Goal: Task Accomplishment & Management: Use online tool/utility

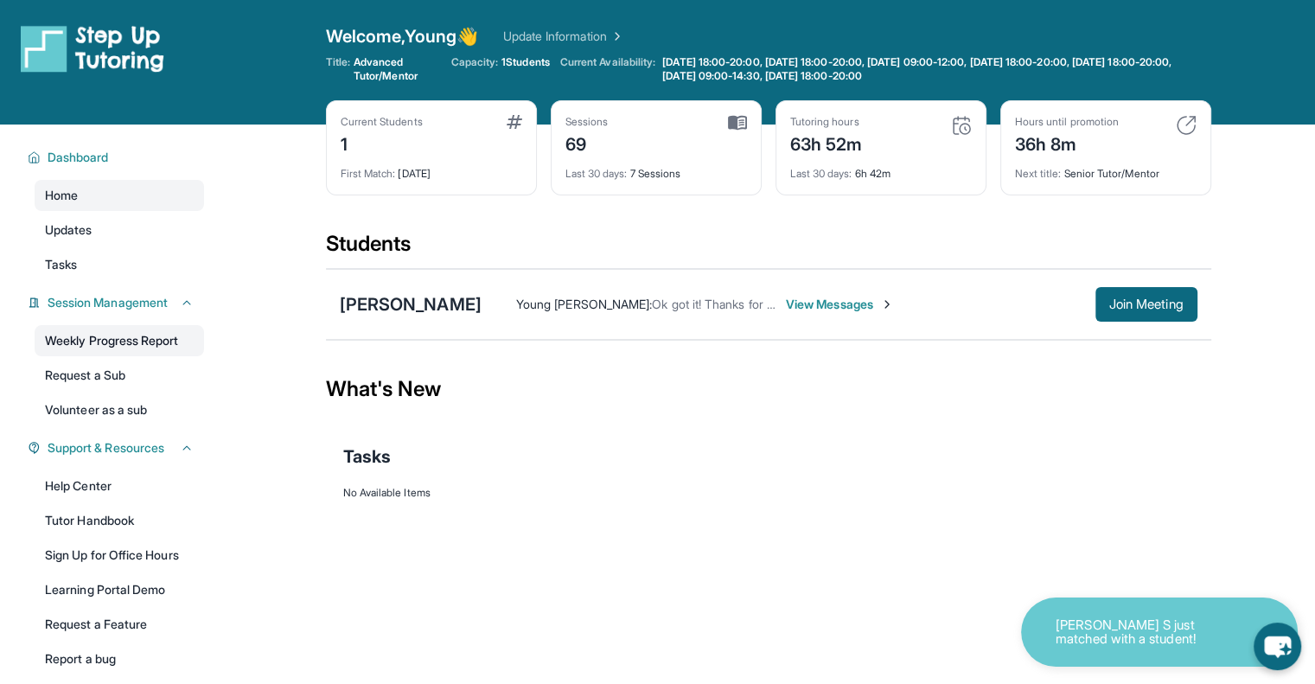
click at [89, 330] on link "Weekly Progress Report" at bounding box center [119, 340] width 169 height 31
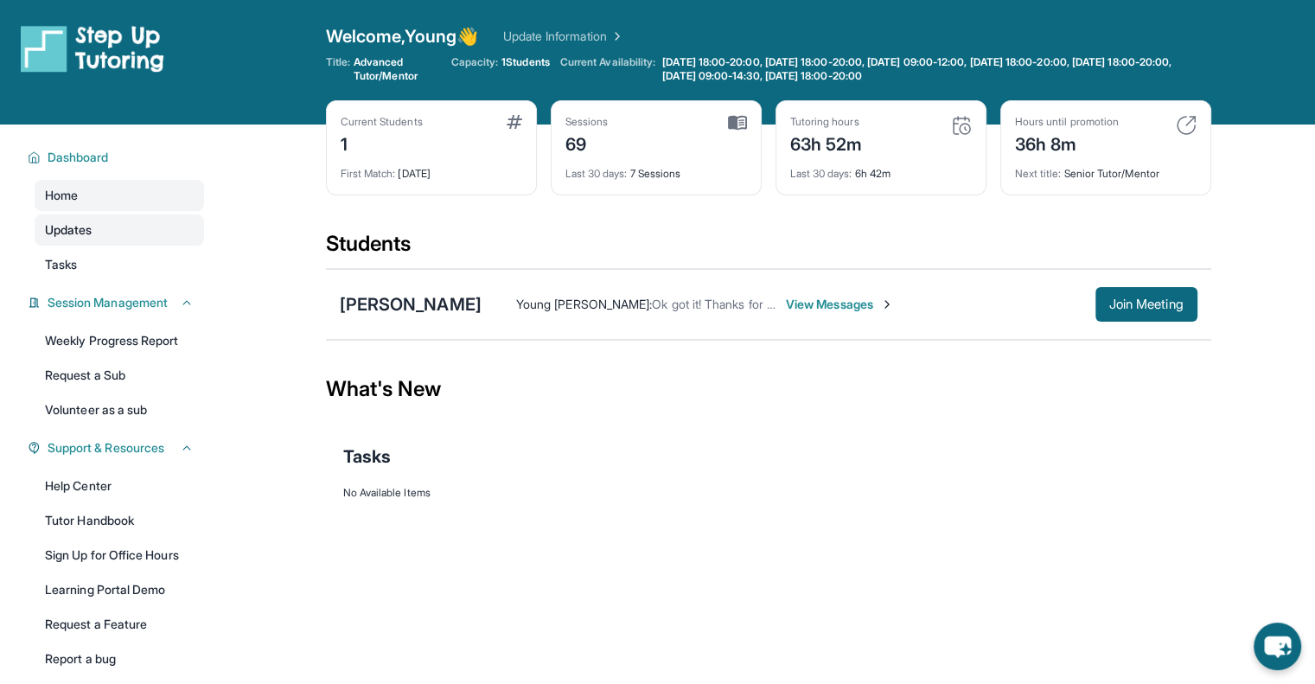
click at [80, 238] on span "Updates" at bounding box center [69, 229] width 48 height 17
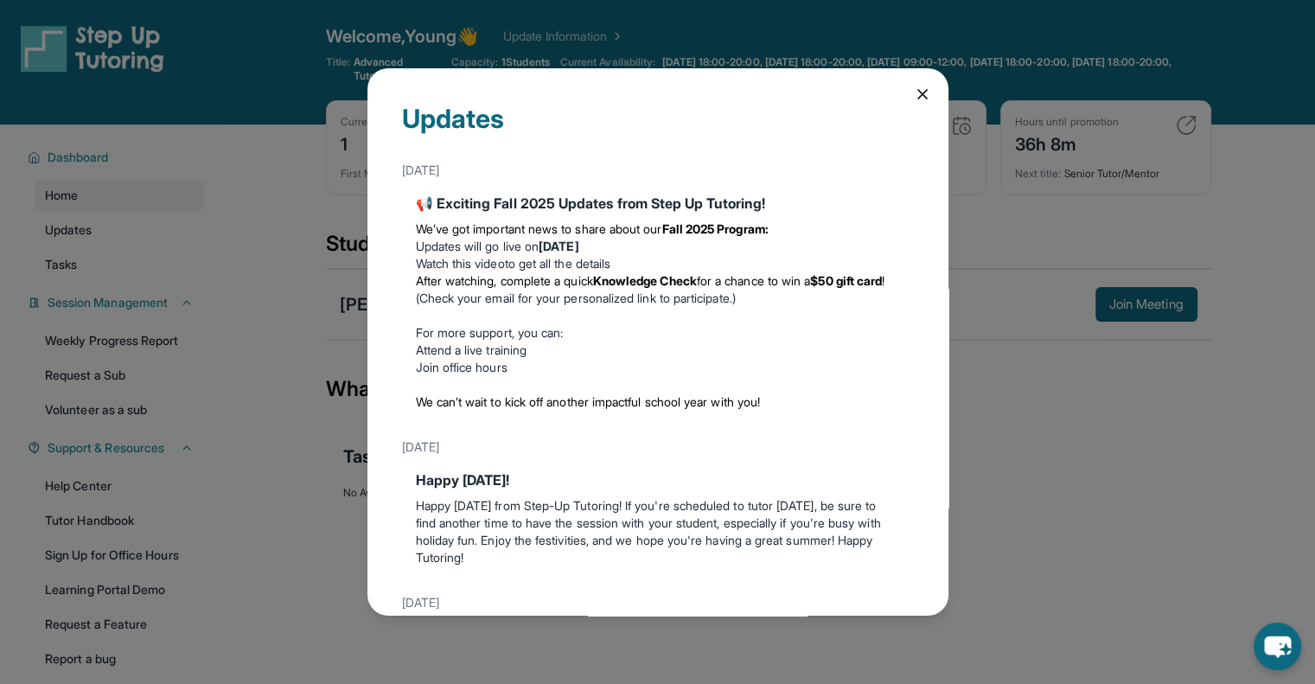
click at [918, 97] on icon at bounding box center [922, 94] width 9 height 9
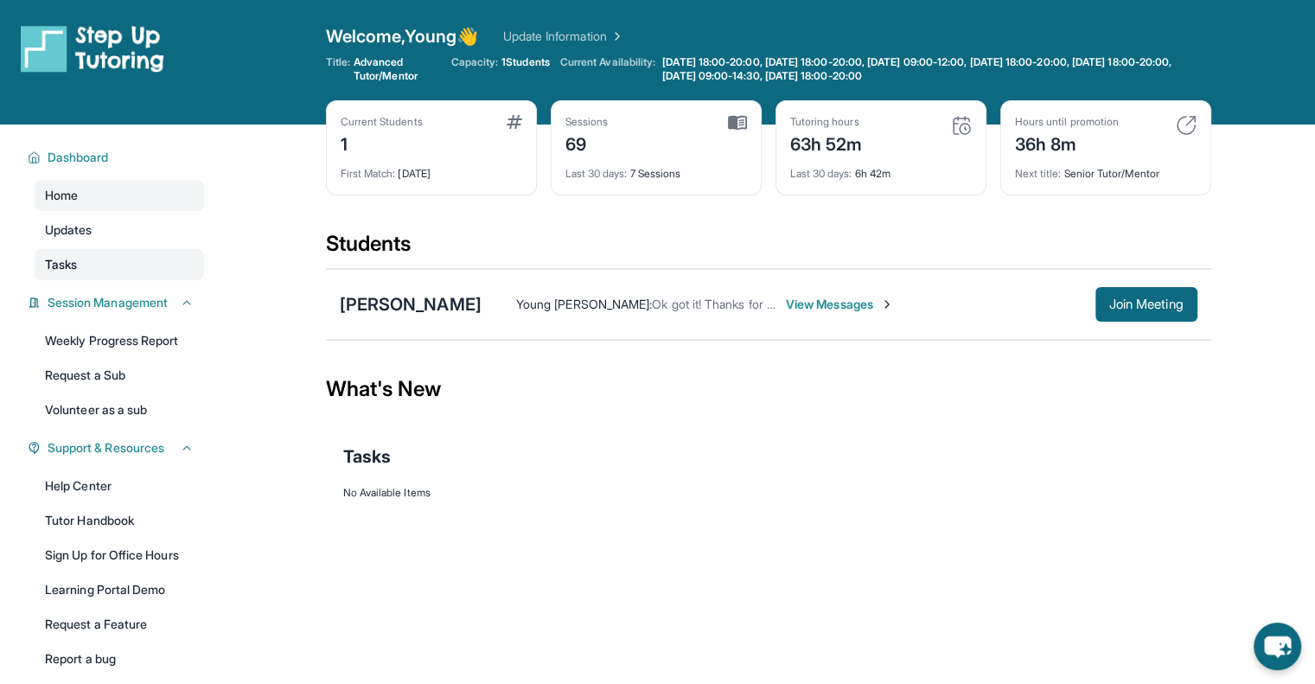
click at [77, 263] on span "Tasks" at bounding box center [61, 264] width 32 height 17
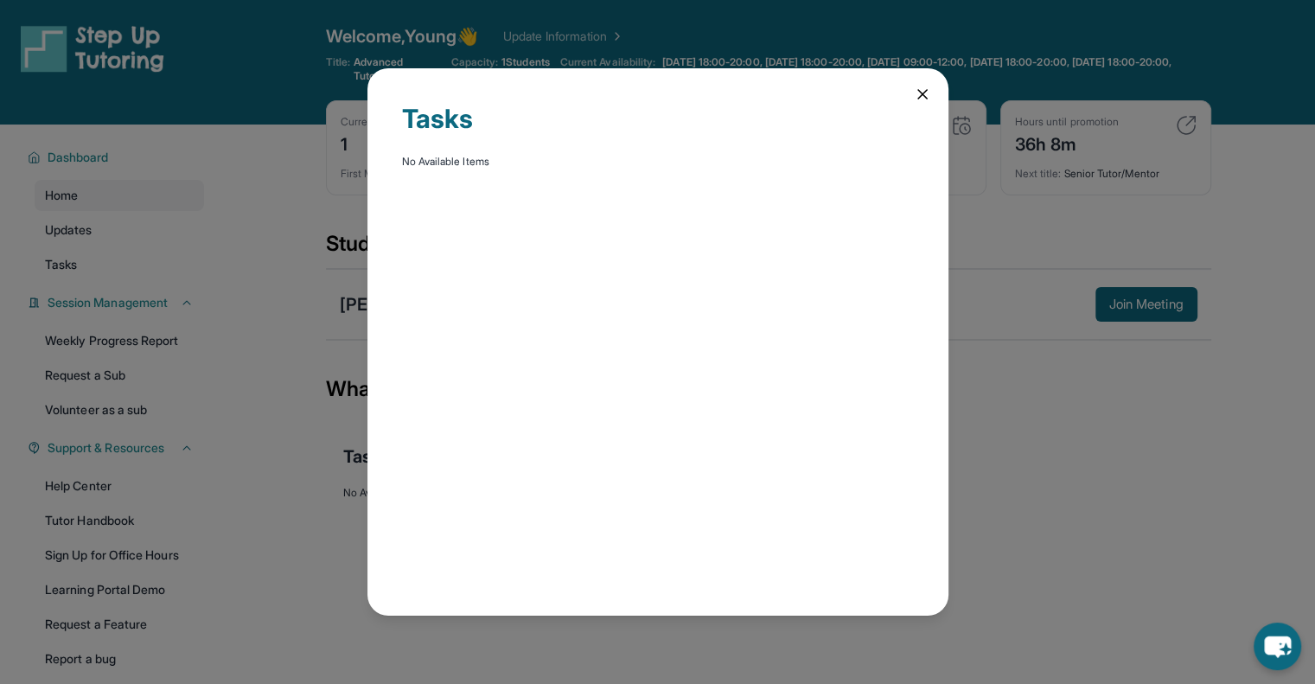
click at [907, 83] on div "Tasks No Available Items" at bounding box center [657, 341] width 581 height 547
click at [935, 92] on div "Tasks No Available Items" at bounding box center [657, 341] width 581 height 547
click at [902, 92] on div "Tasks No Available Items" at bounding box center [657, 341] width 581 height 547
click at [918, 90] on icon at bounding box center [922, 94] width 9 height 9
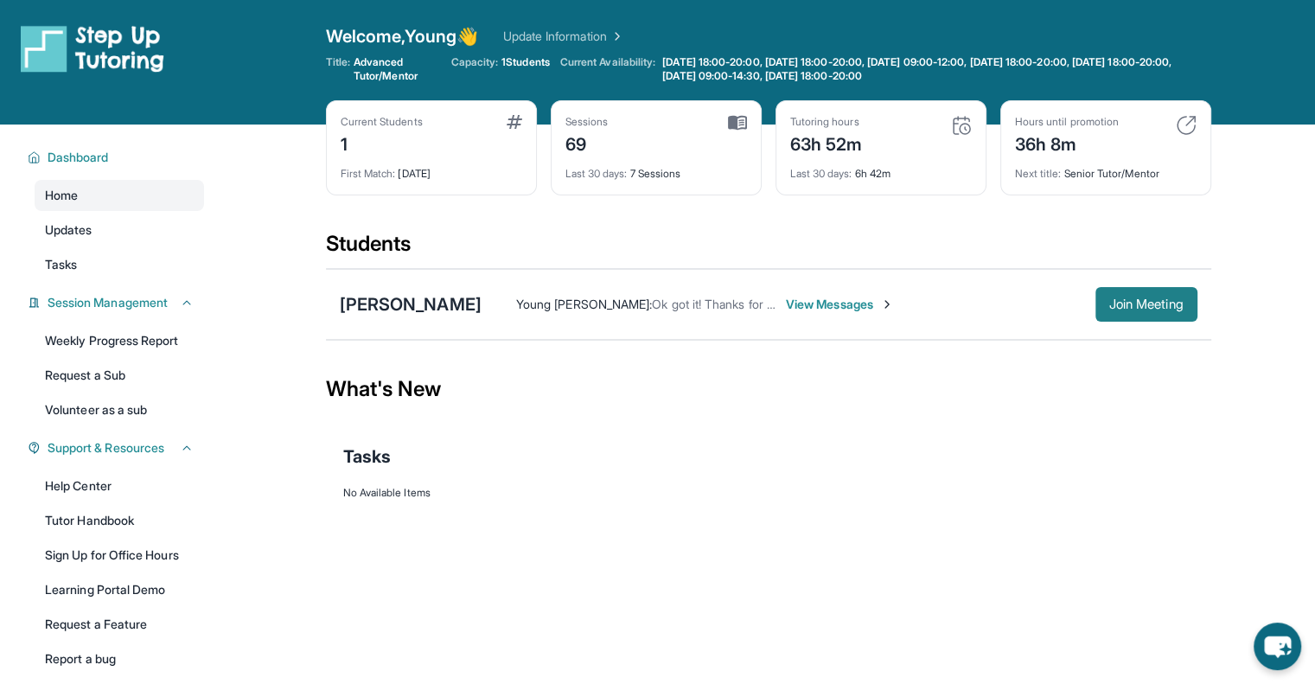
click at [1146, 307] on span "Join Meeting" at bounding box center [1146, 304] width 74 height 10
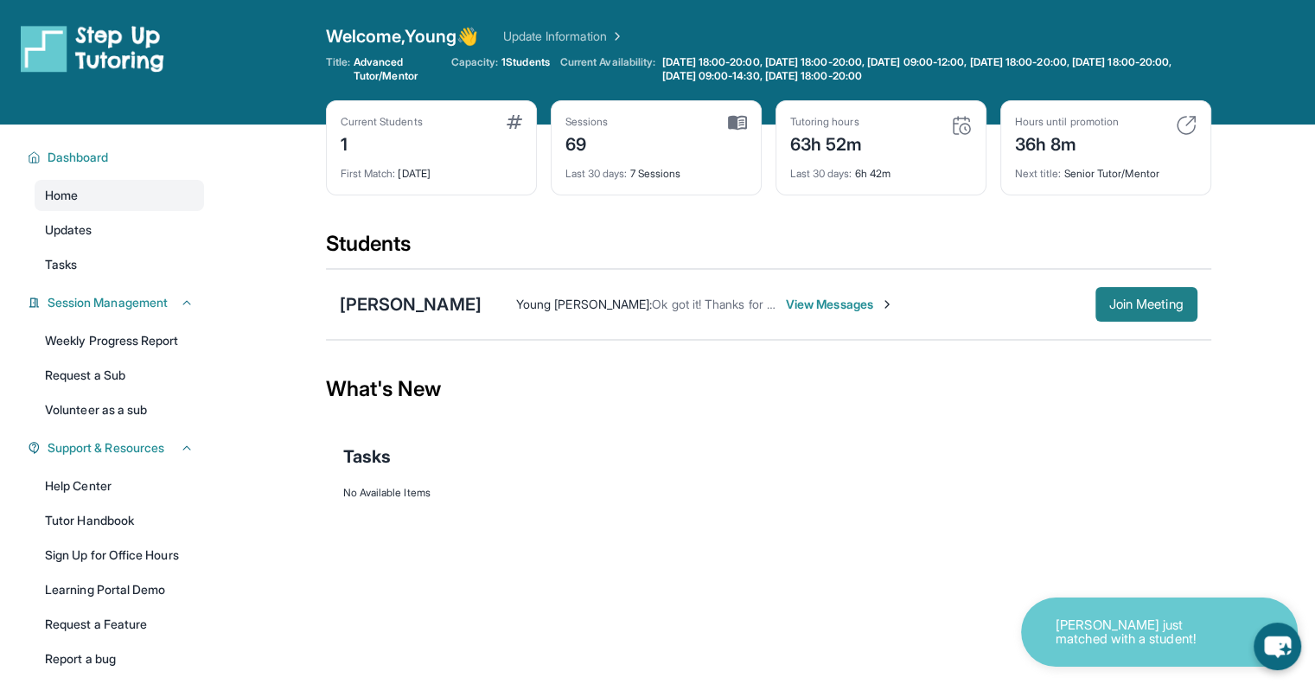
click at [1113, 287] on button "Join Meeting" at bounding box center [1146, 304] width 102 height 35
